Goal: Information Seeking & Learning: Learn about a topic

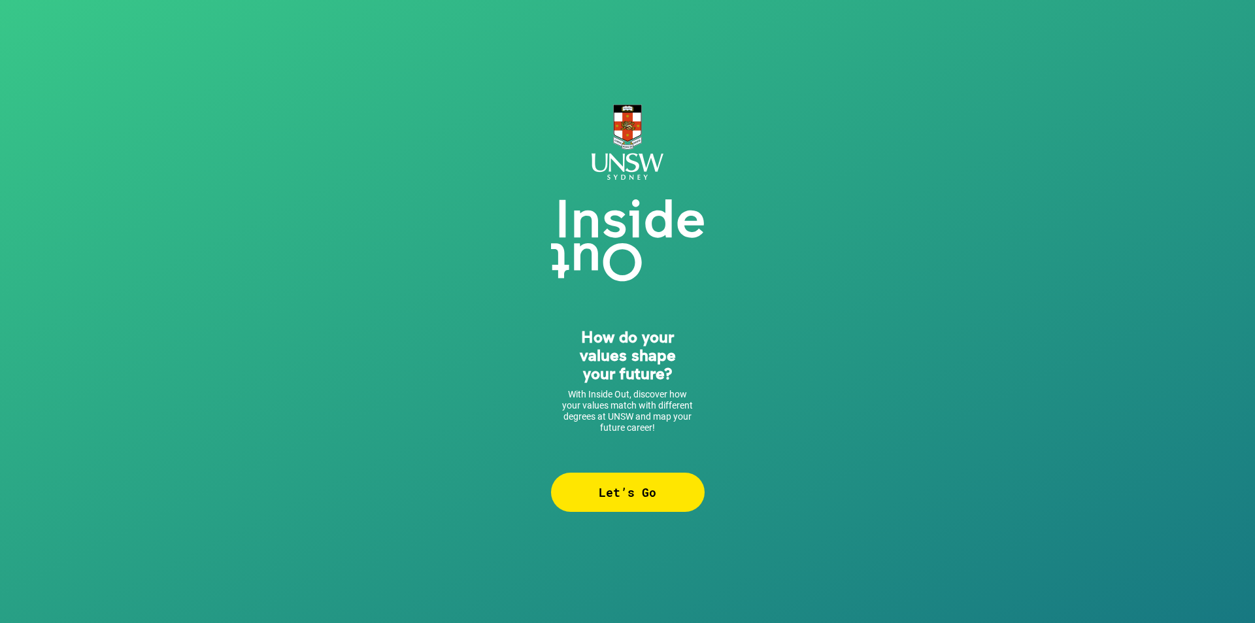
click at [646, 500] on div "Let’s Go" at bounding box center [628, 491] width 154 height 39
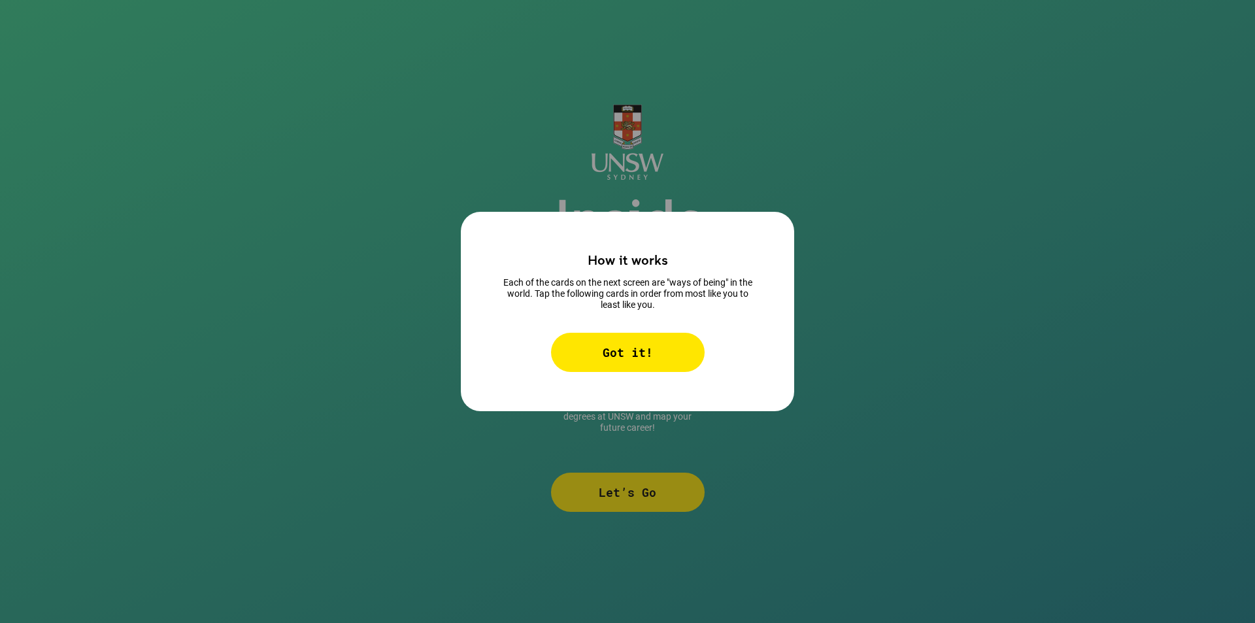
click at [636, 336] on div "Got it!" at bounding box center [628, 352] width 154 height 39
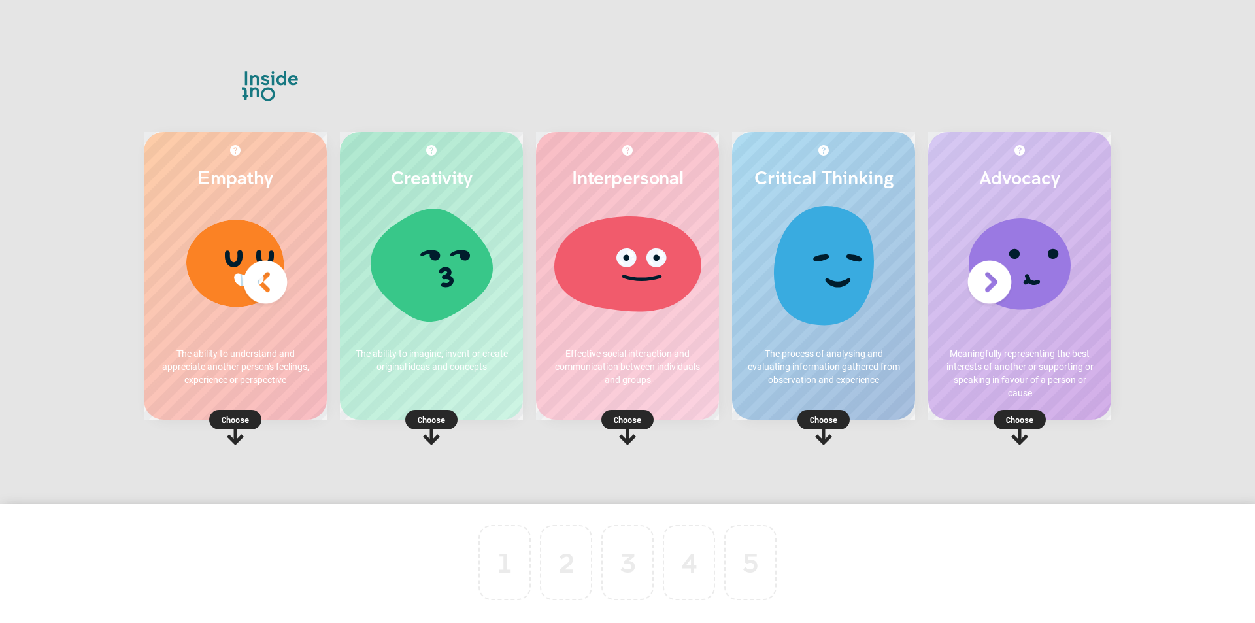
click at [823, 420] on p "Choose" at bounding box center [823, 419] width 183 height 13
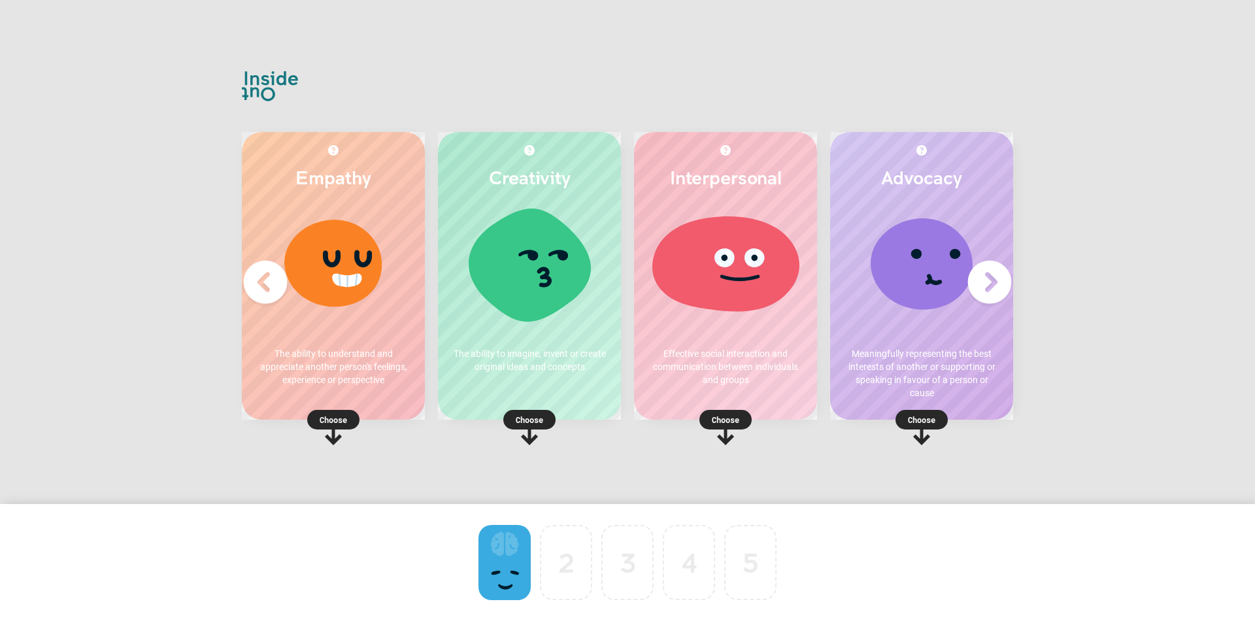
click at [933, 418] on p "Choose" at bounding box center [921, 419] width 183 height 13
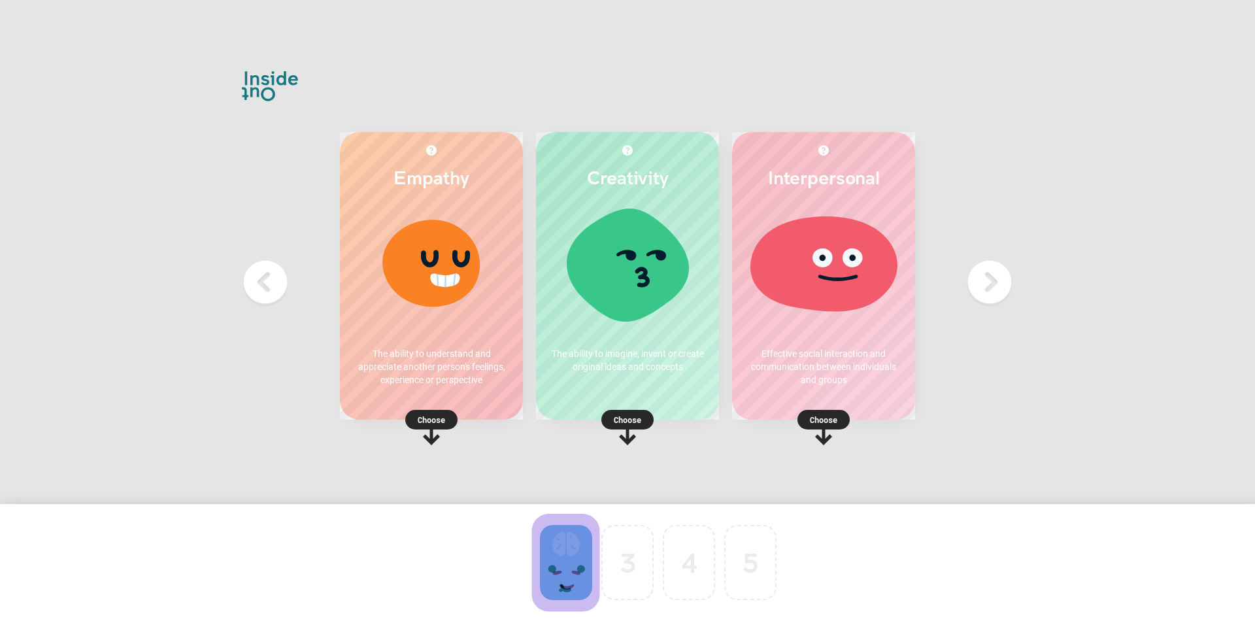
drag, startPoint x: 549, startPoint y: 558, endPoint x: 488, endPoint y: 559, distance: 60.8
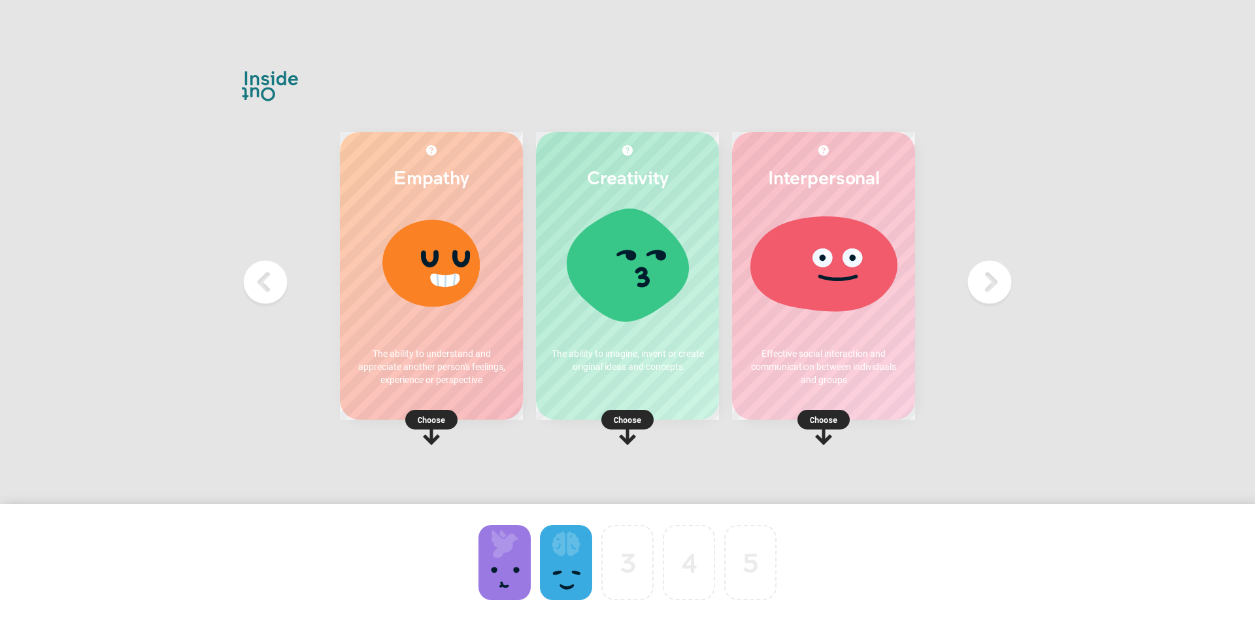
click at [469, 396] on div "Empathy The ability to understand and appreciate another person's feelings, exp…" at bounding box center [431, 276] width 183 height 288
click at [444, 432] on icon at bounding box center [431, 427] width 52 height 35
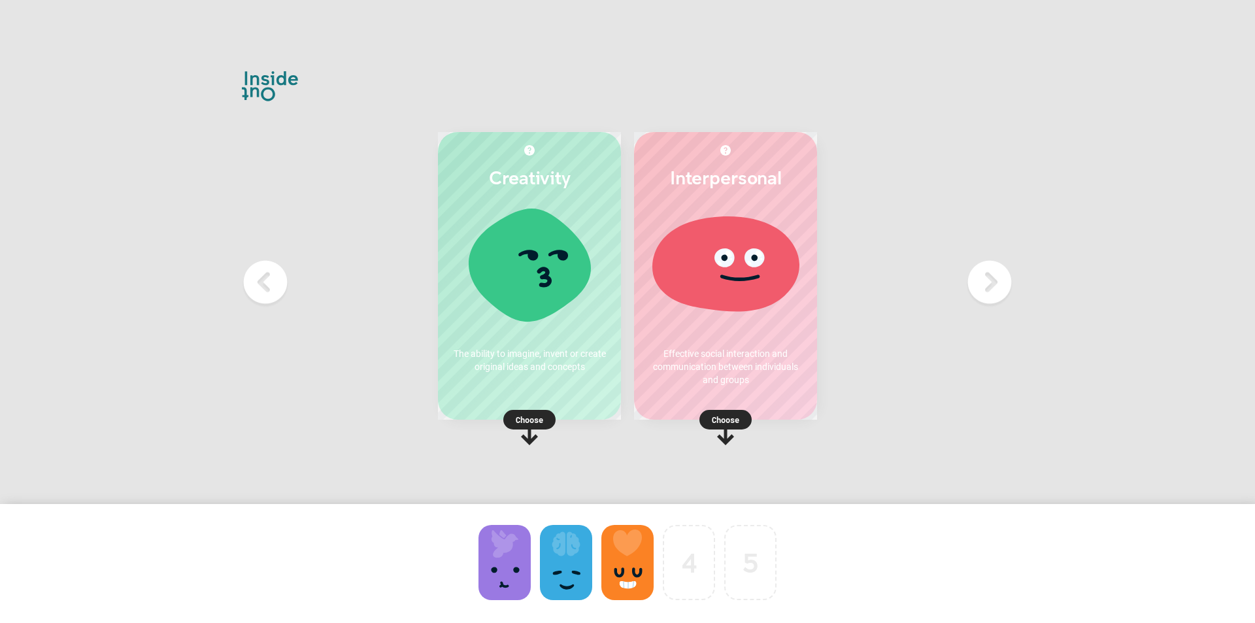
click at [745, 417] on rect at bounding box center [725, 420] width 52 height 20
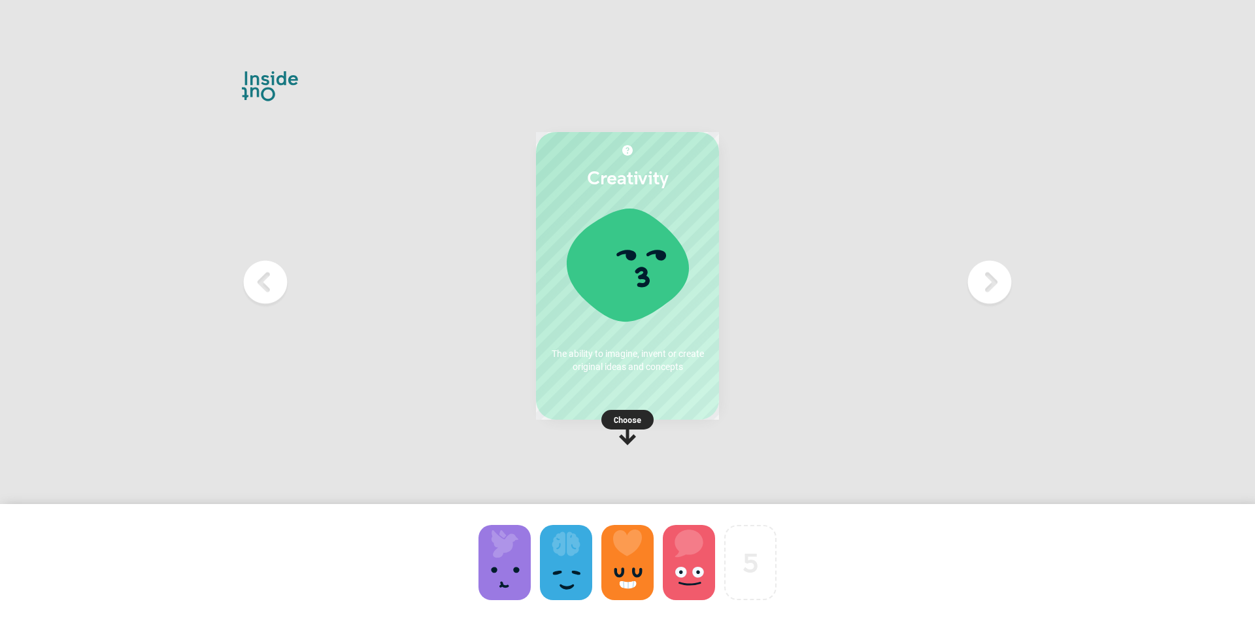
click at [623, 420] on p "Choose" at bounding box center [627, 419] width 183 height 13
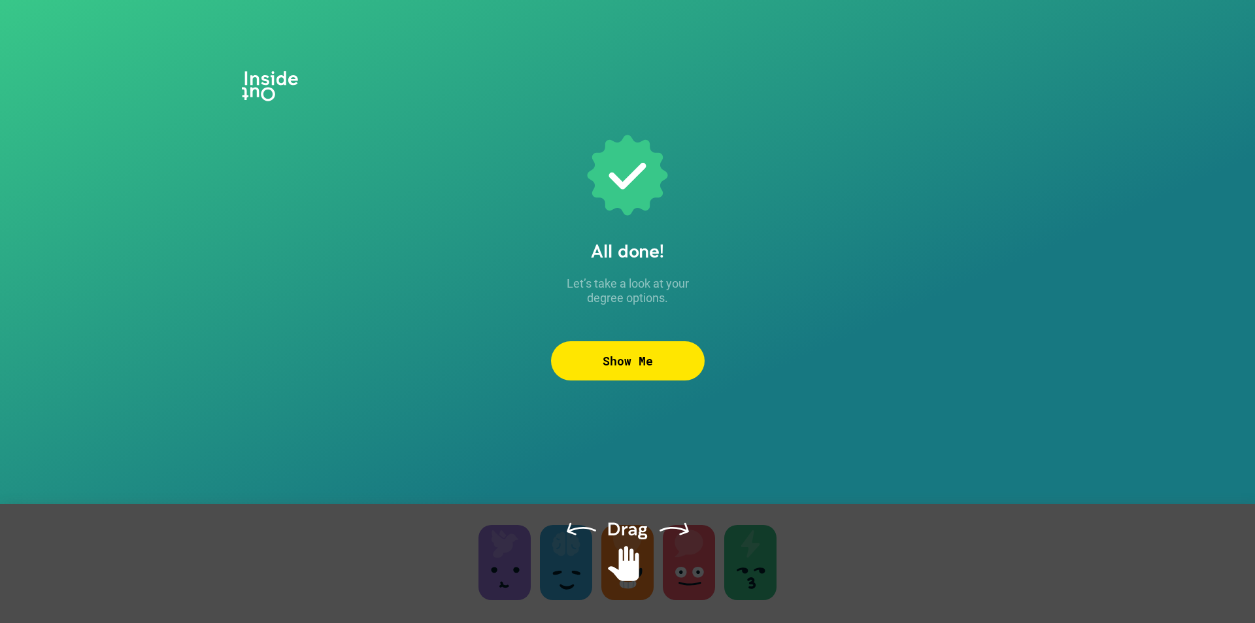
click at [674, 374] on div "Show Me" at bounding box center [628, 360] width 154 height 39
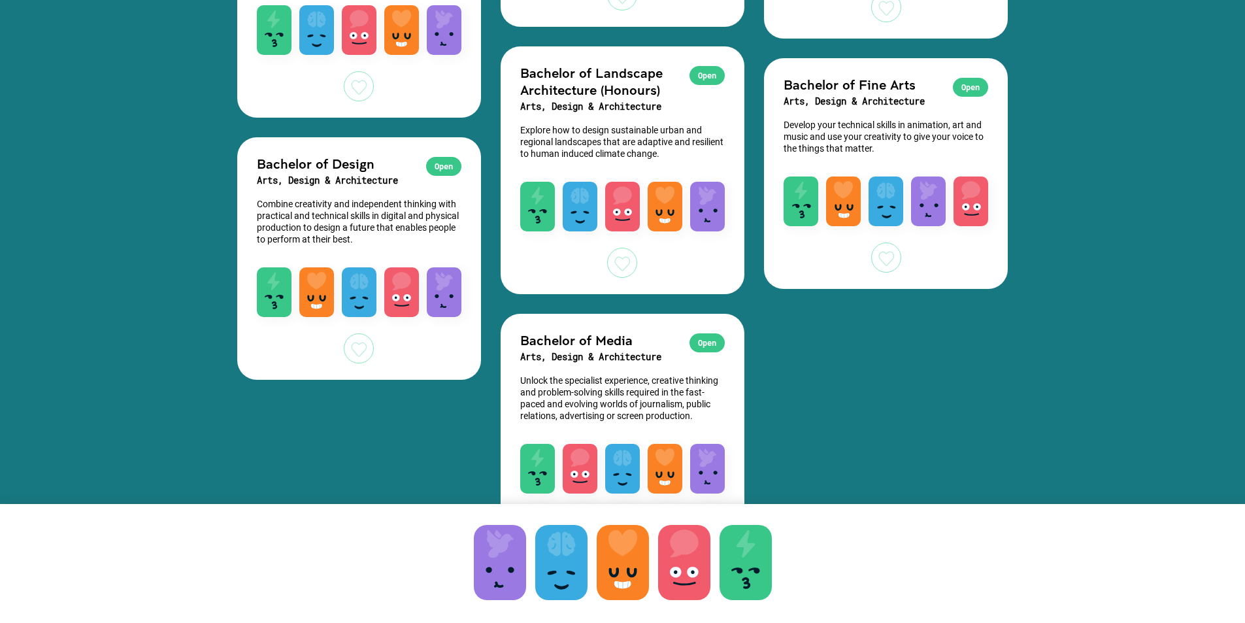
scroll to position [3841, 0]
